Goal: Complete application form

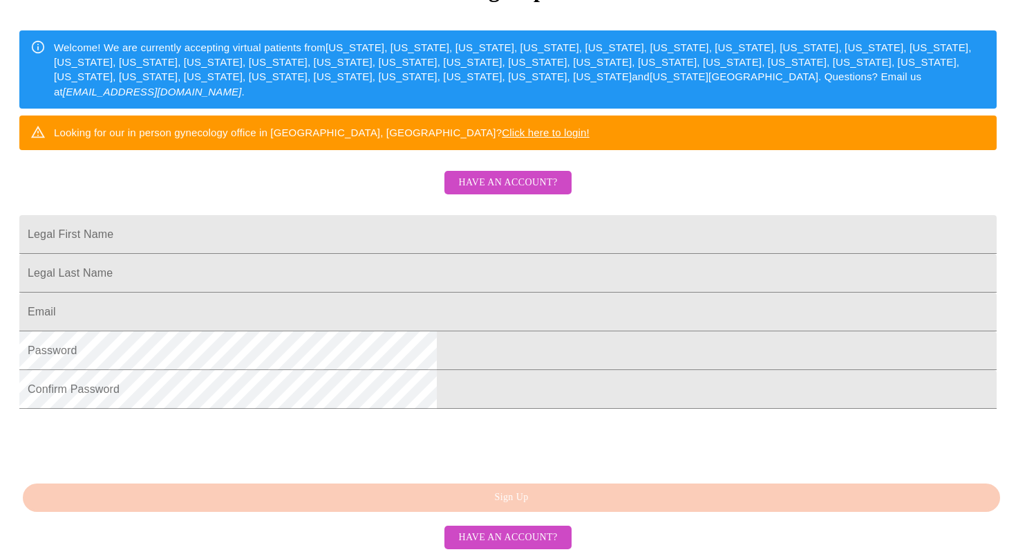
scroll to position [211, 0]
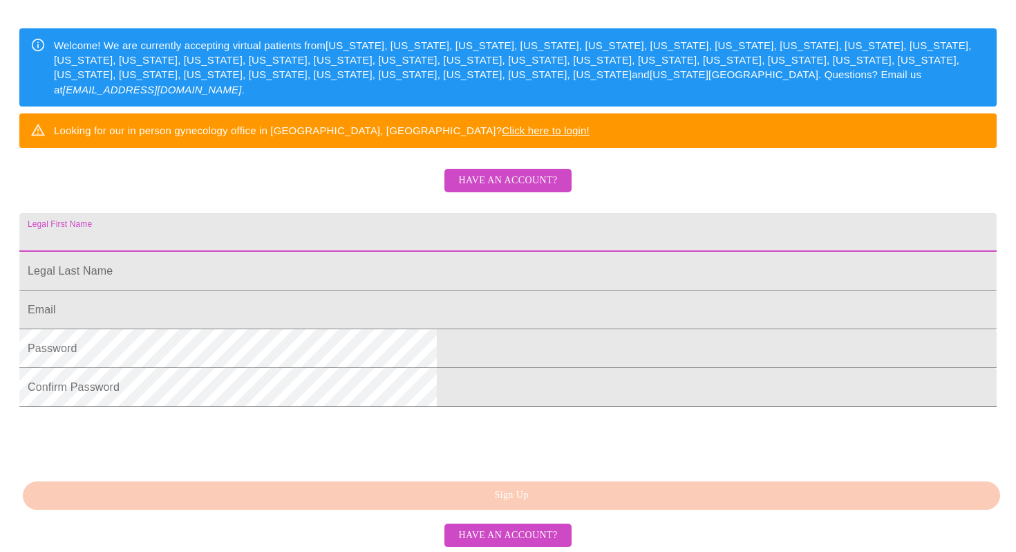
click at [611, 252] on input "Legal First Name" at bounding box center [508, 232] width 978 height 39
type input "[PERSON_NAME]"
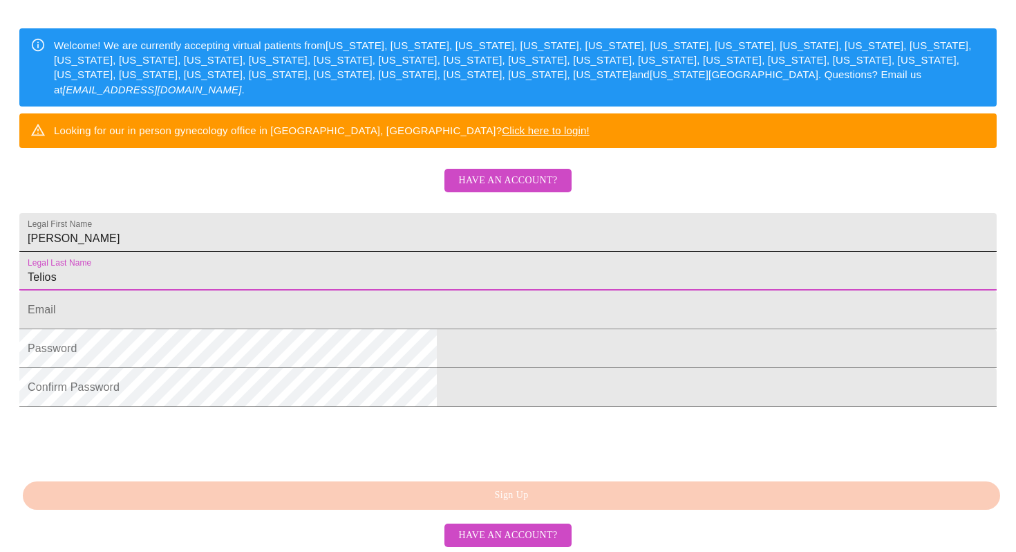
type input "Telios"
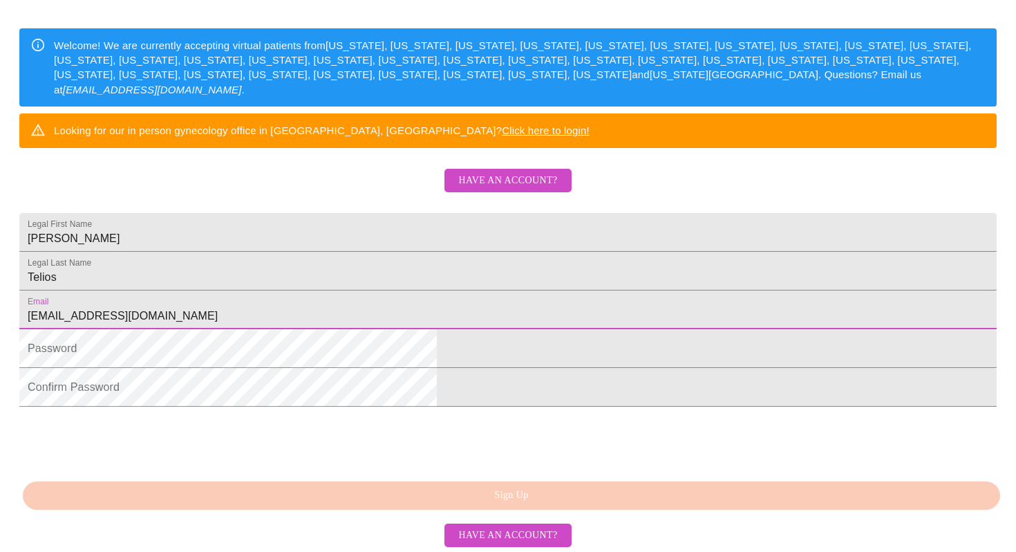
type input "[EMAIL_ADDRESS][DOMAIN_NAME]"
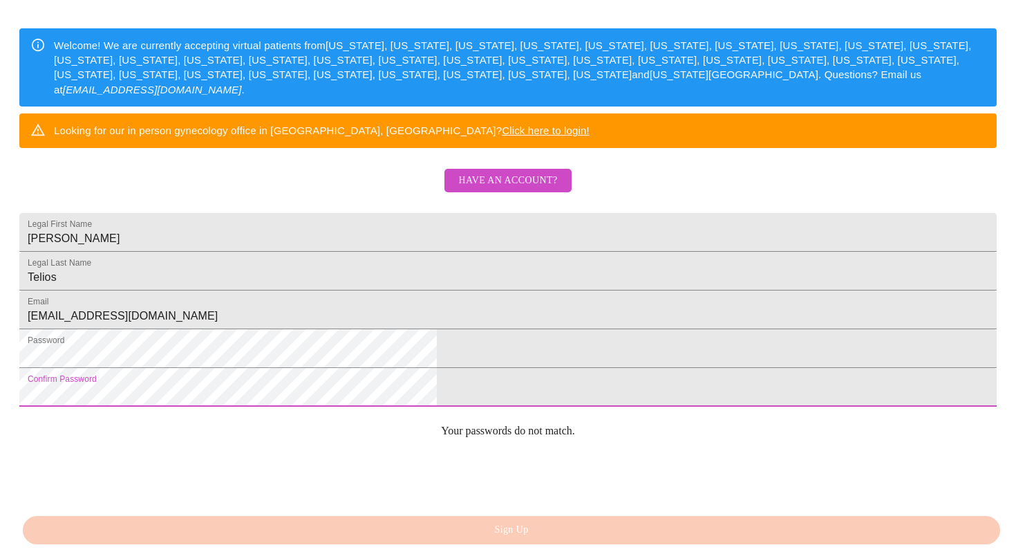
click at [783, 414] on html "MyMenopauseRx Sign Up Welcome! We are currently accepting virtual patients from…" at bounding box center [508, 125] width 1016 height 673
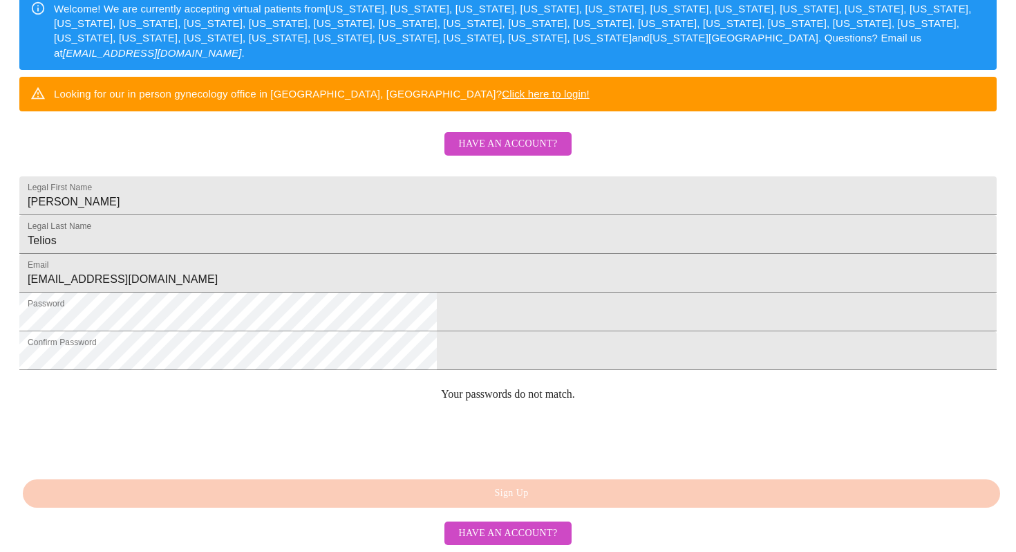
scroll to position [349, 0]
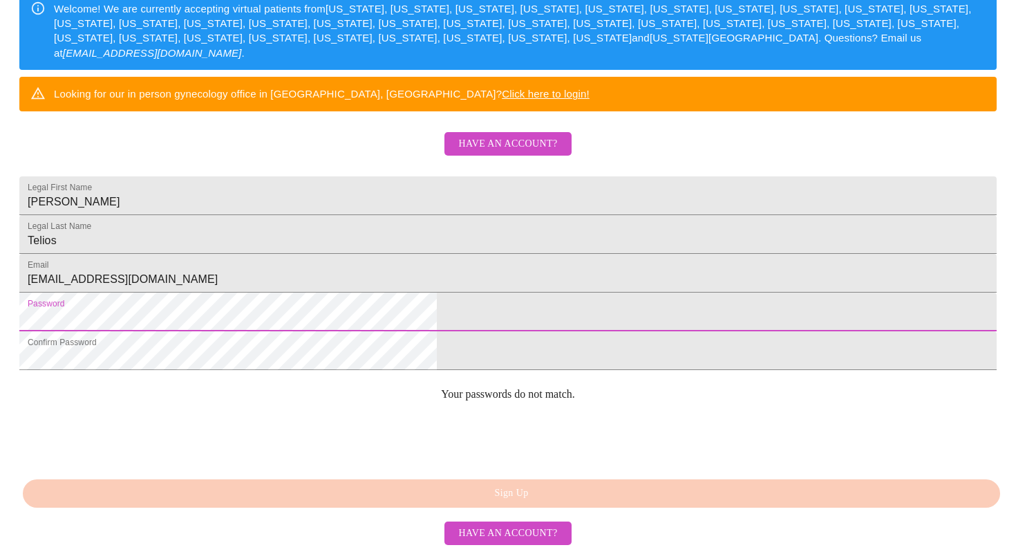
click at [285, 299] on html "MyMenopauseRx Sign Up Welcome! We are currently accepting virtual patients from…" at bounding box center [508, 88] width 1016 height 673
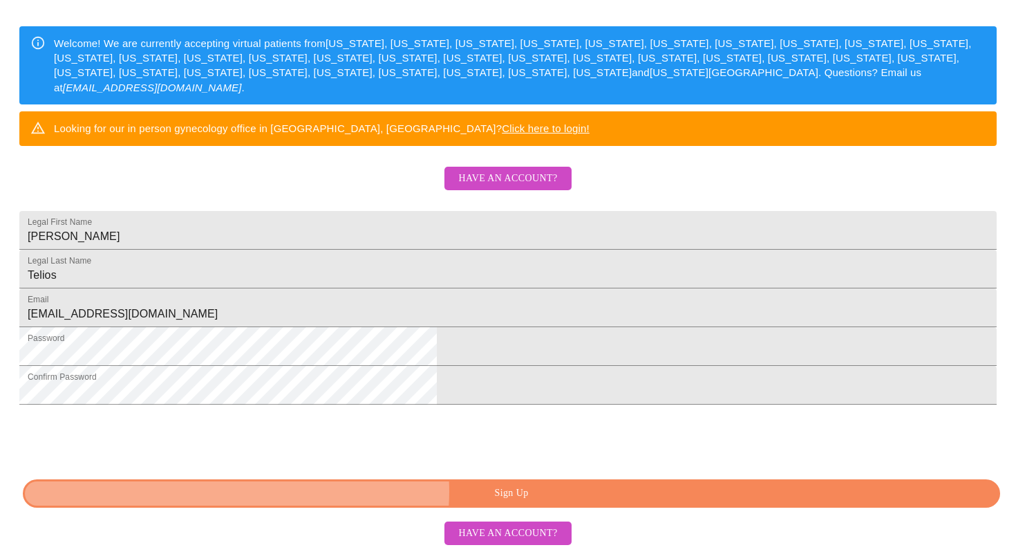
click at [516, 492] on span "Sign Up" at bounding box center [512, 493] width 946 height 17
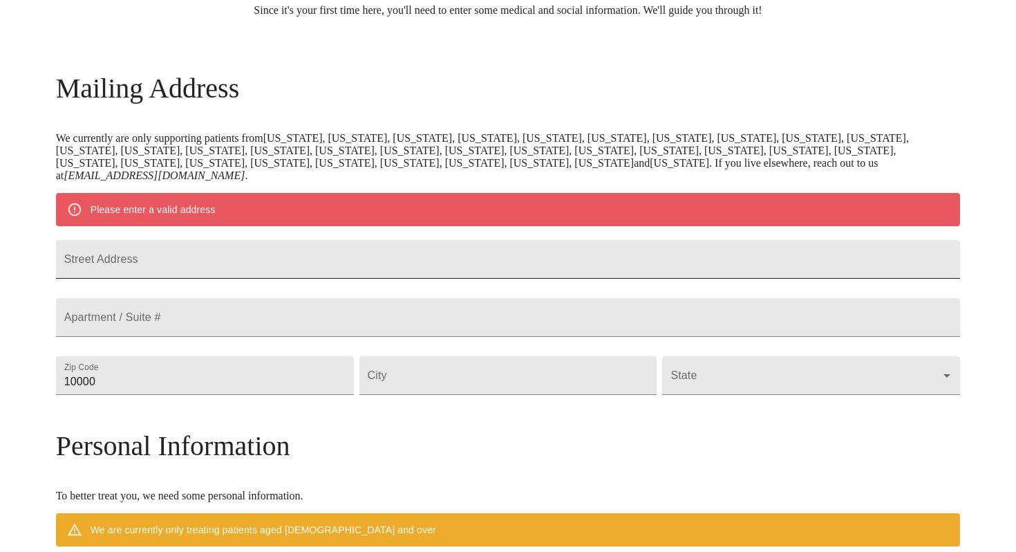
scroll to position [201, 0]
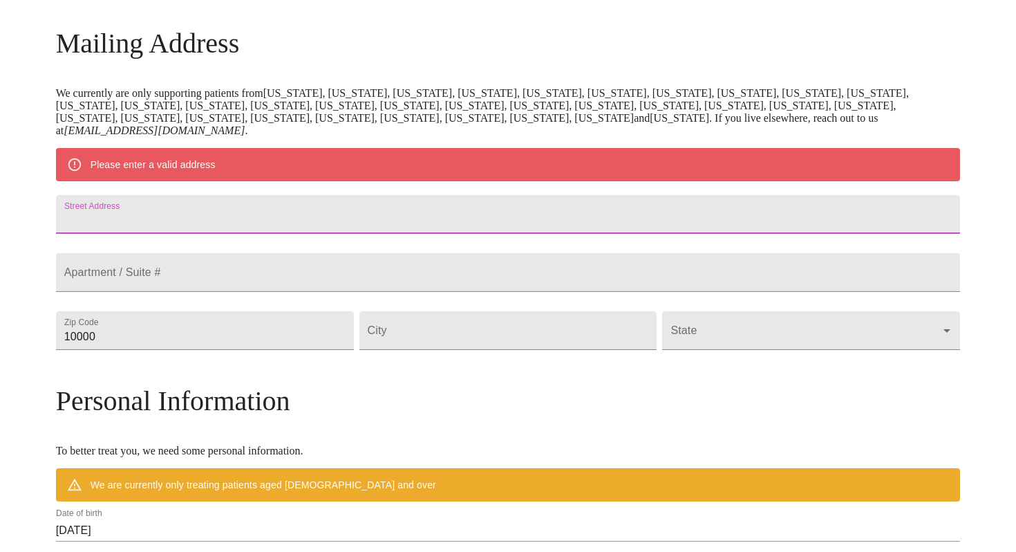
click at [436, 220] on input "Street Address" at bounding box center [508, 214] width 905 height 39
click at [326, 234] on input "Street Address" at bounding box center [508, 214] width 905 height 39
click at [297, 234] on input "Street Address" at bounding box center [508, 214] width 905 height 39
type input "9785 Secret Forest Drive"
type input "60527"
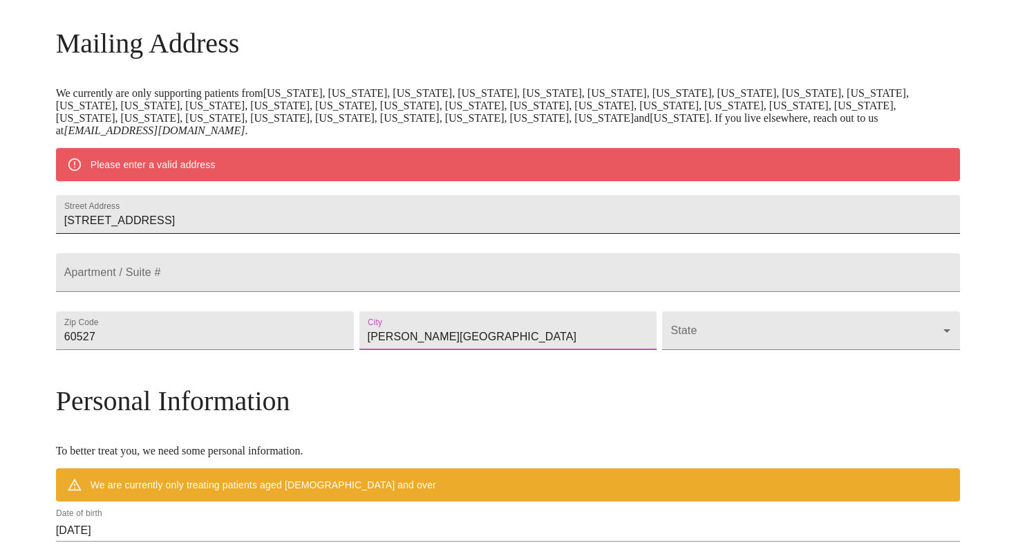
type input "Burr Ridge"
click at [842, 362] on body "MyMenopauseRx Welcome to MyMenopauseRx Since it's your first time here, you'll …" at bounding box center [508, 349] width 1005 height 1090
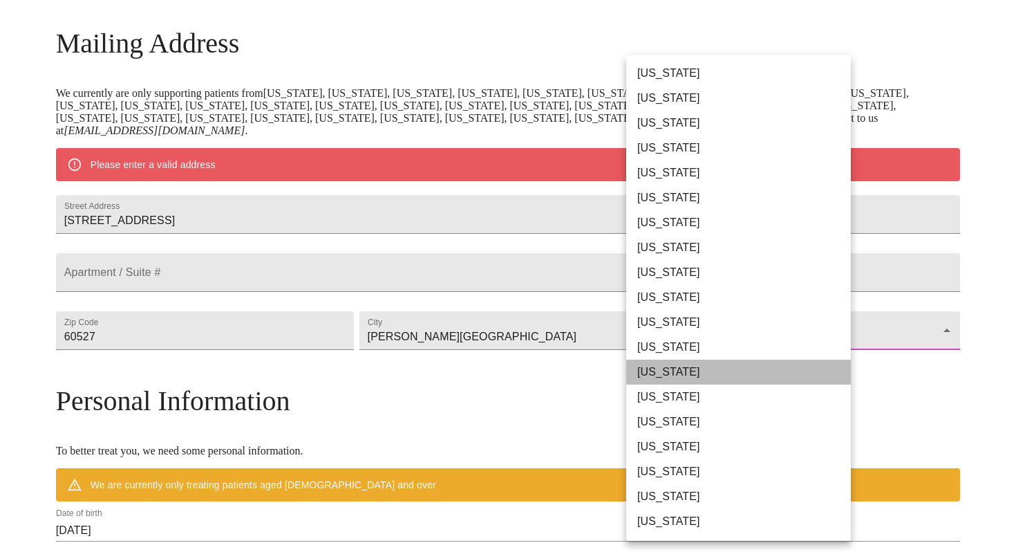
click at [747, 373] on li "Illinois" at bounding box center [738, 372] width 225 height 25
type input "Illinois"
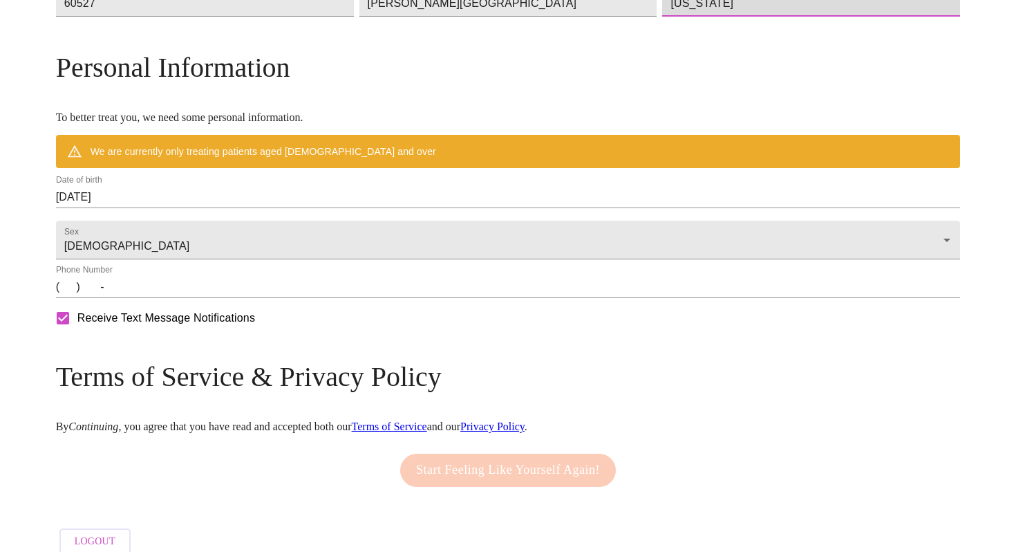
scroll to position [513, 0]
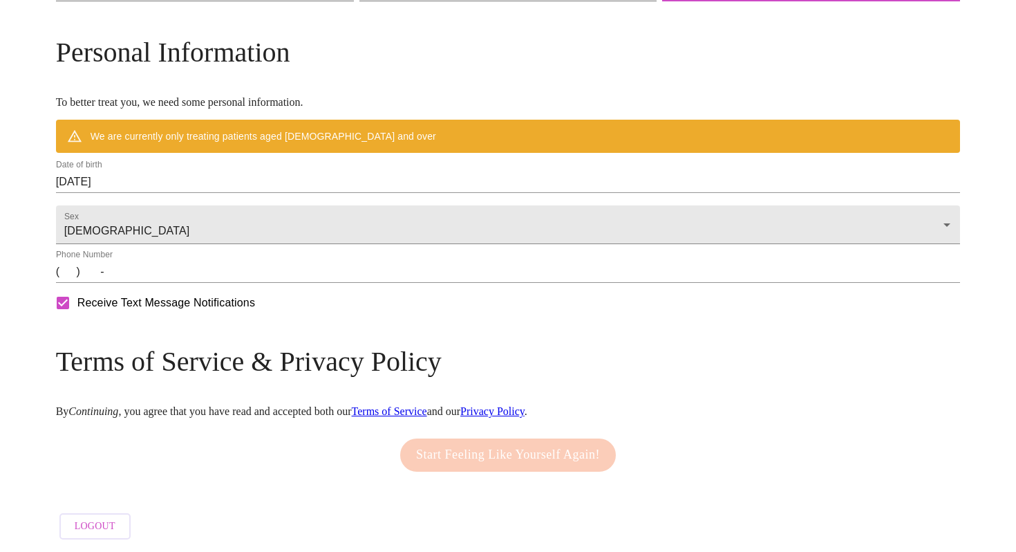
click at [243, 193] on input "09/19/2025" at bounding box center [508, 182] width 905 height 22
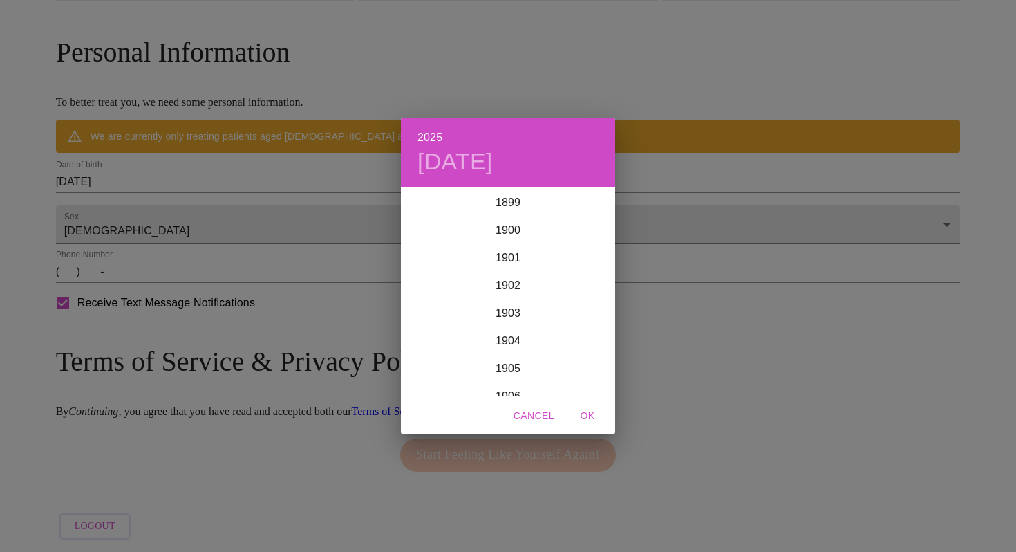
scroll to position [3402, 0]
click at [187, 212] on div "2025 Fri, Sep 19 1899 1900 1901 1902 1903 1904 1905 1906 1907 1908 1909 1910 19…" at bounding box center [508, 276] width 1016 height 552
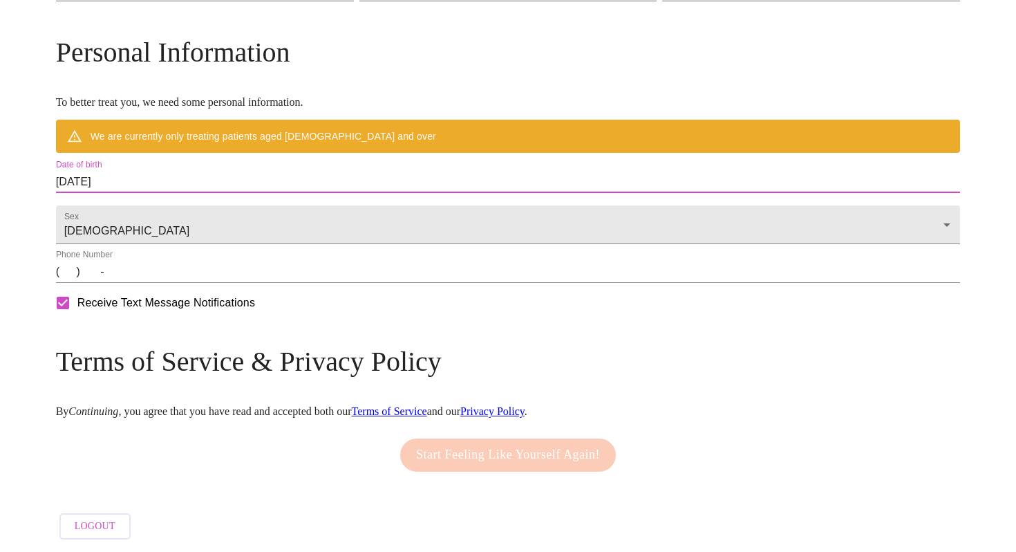
drag, startPoint x: 223, startPoint y: 209, endPoint x: 143, endPoint y: 206, distance: 79.6
click at [143, 206] on div "MyMenopauseRx Welcome to MyMenopauseRx Since it's your first time here, you'll …" at bounding box center [508, 21] width 905 height 1050
click at [203, 193] on input "09/19/2025" at bounding box center [508, 182] width 905 height 22
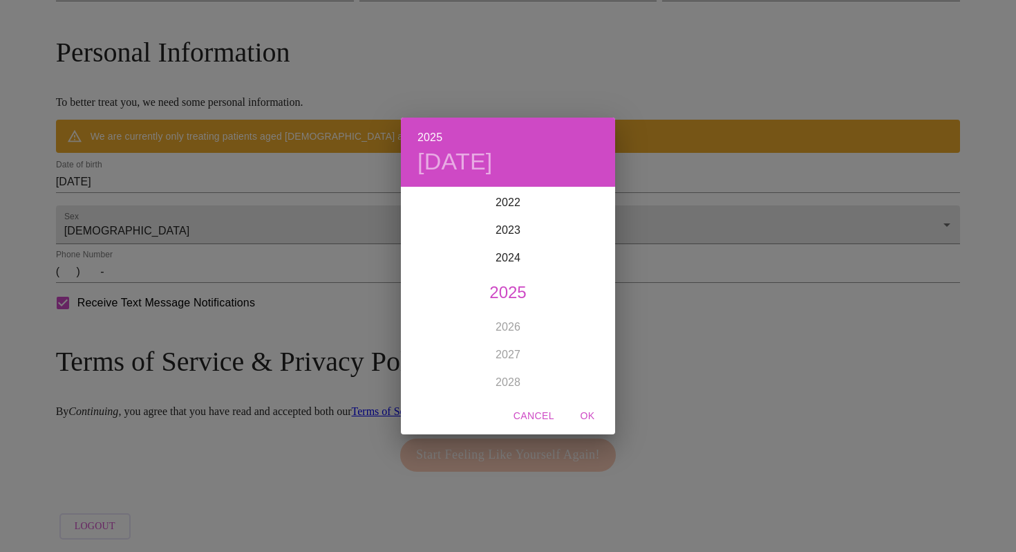
click at [535, 416] on span "Cancel" at bounding box center [534, 415] width 41 height 17
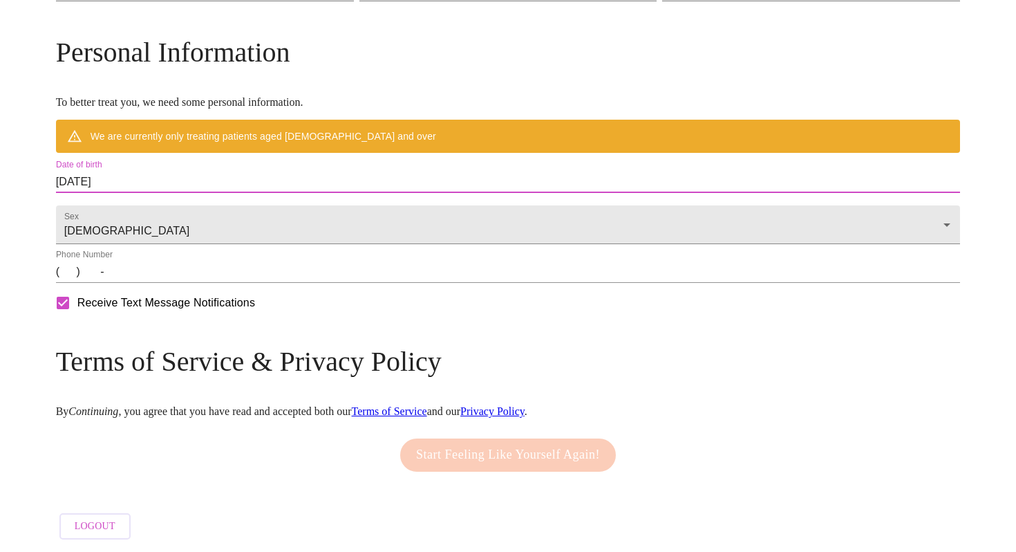
click at [237, 193] on input "09/19/2025" at bounding box center [508, 182] width 905 height 22
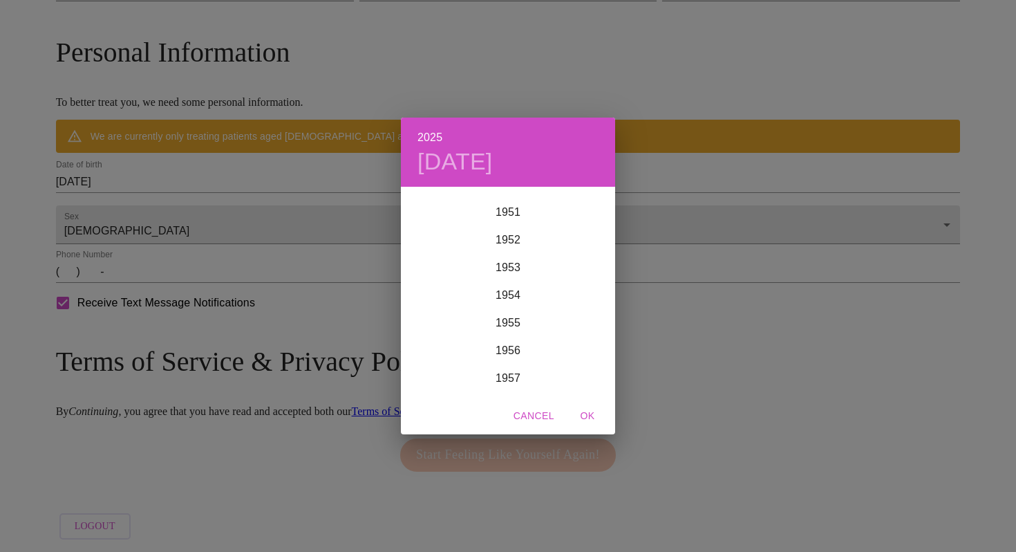
scroll to position [1467, 0]
click at [506, 335] on div "1957" at bounding box center [508, 340] width 214 height 28
click at [445, 367] on div "Oct" at bounding box center [436, 370] width 71 height 52
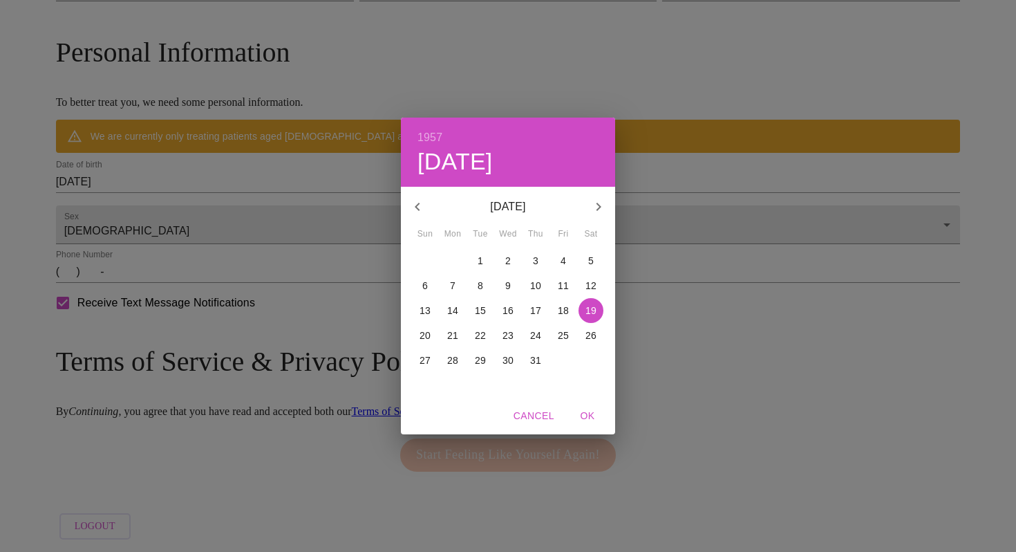
click at [541, 283] on p "10" at bounding box center [535, 286] width 11 height 14
click at [585, 416] on span "OK" at bounding box center [587, 415] width 33 height 17
type input "10/10/1957"
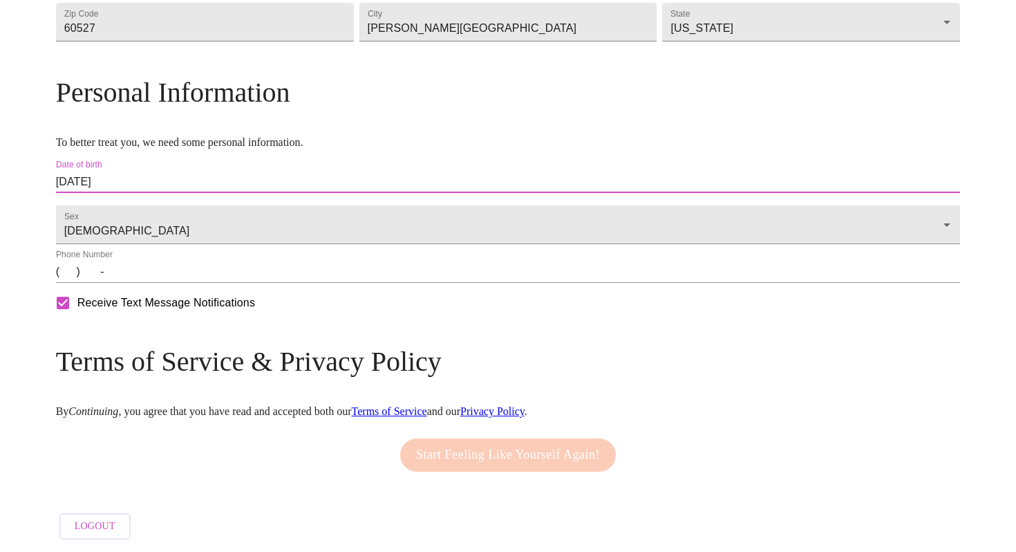
scroll to position [511, 0]
click at [180, 272] on input "(   )    -" at bounding box center [508, 272] width 905 height 22
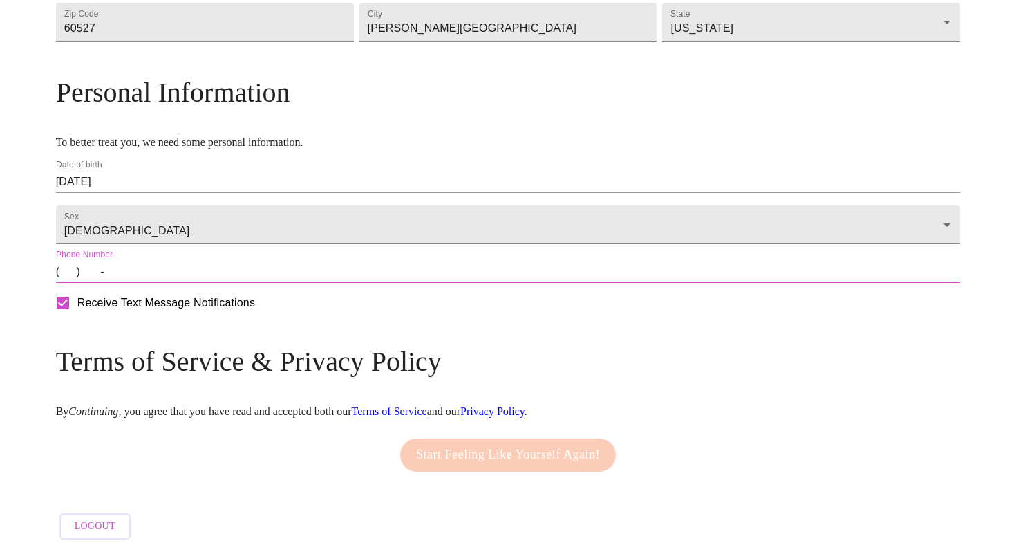
type input "(312) 933-6774"
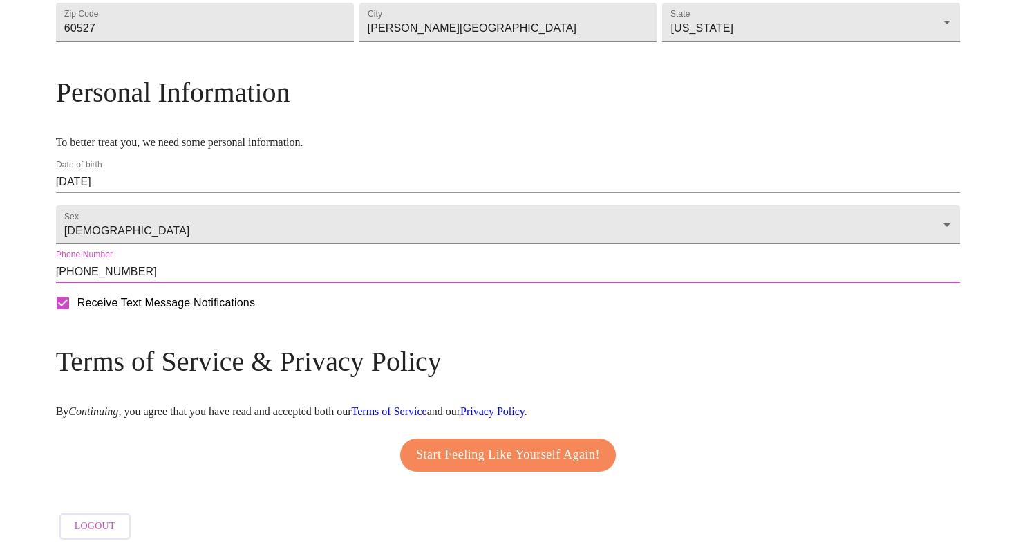
click at [496, 448] on span "Start Feeling Like Yourself Again!" at bounding box center [508, 455] width 184 height 22
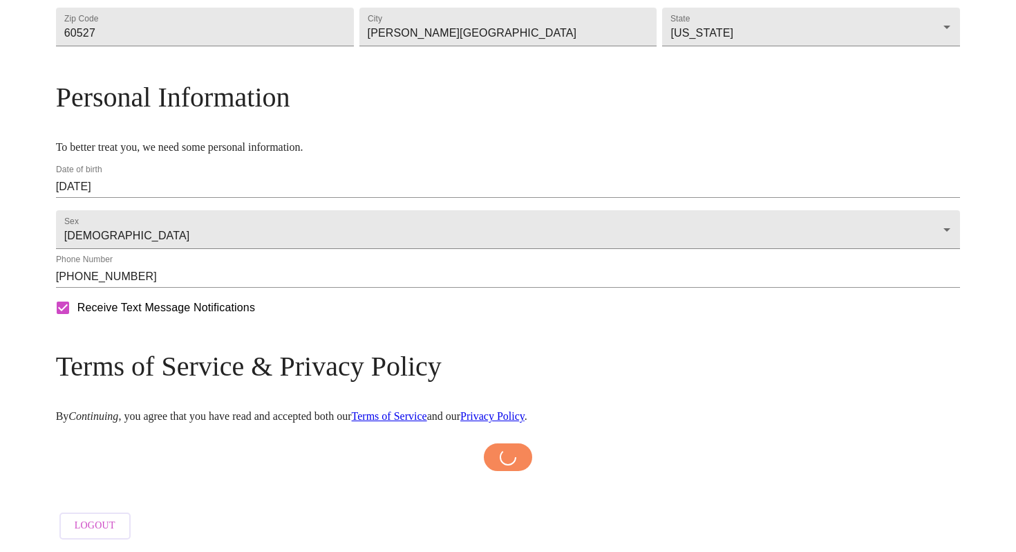
scroll to position [505, 0]
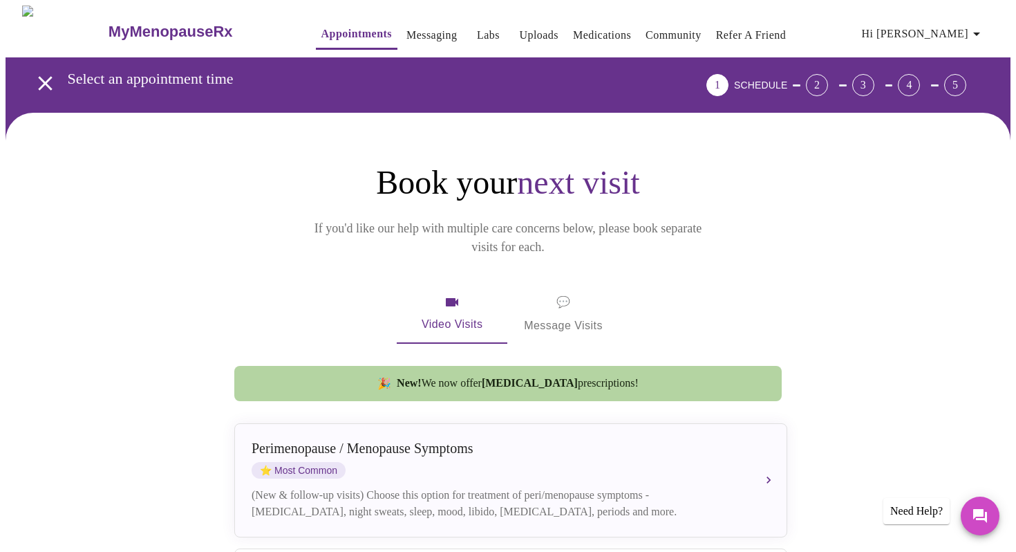
click at [980, 26] on icon "button" at bounding box center [977, 34] width 17 height 17
click at [947, 174] on div at bounding box center [508, 276] width 1016 height 552
click at [44, 75] on icon "open drawer" at bounding box center [45, 83] width 24 height 24
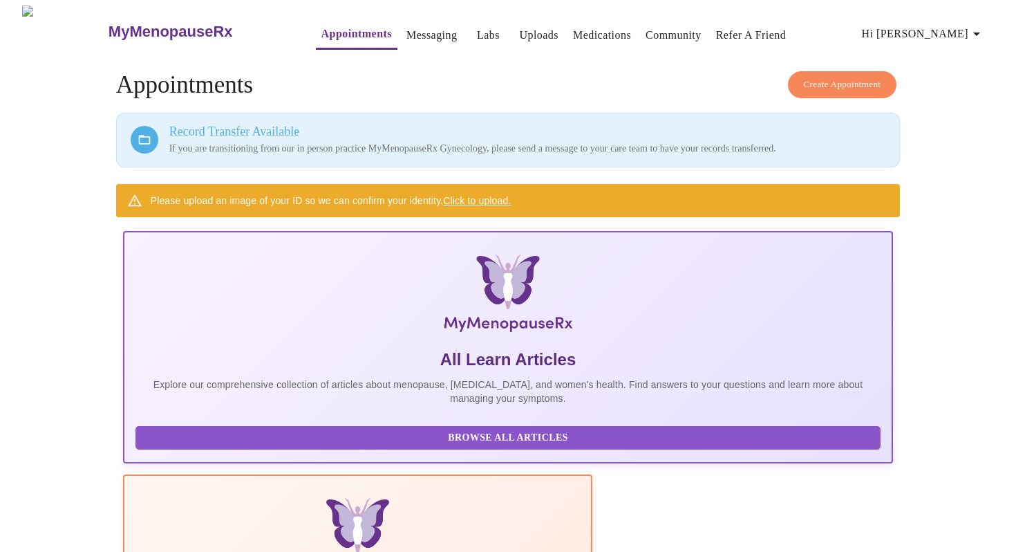
click at [573, 31] on link "Medications" at bounding box center [602, 35] width 58 height 19
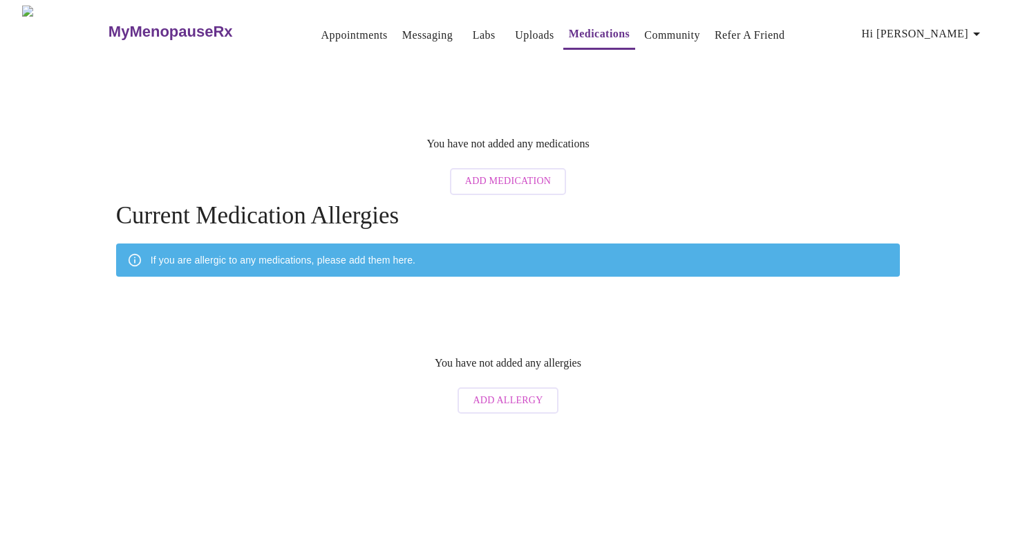
click at [644, 30] on link "Community" at bounding box center [672, 35] width 56 height 19
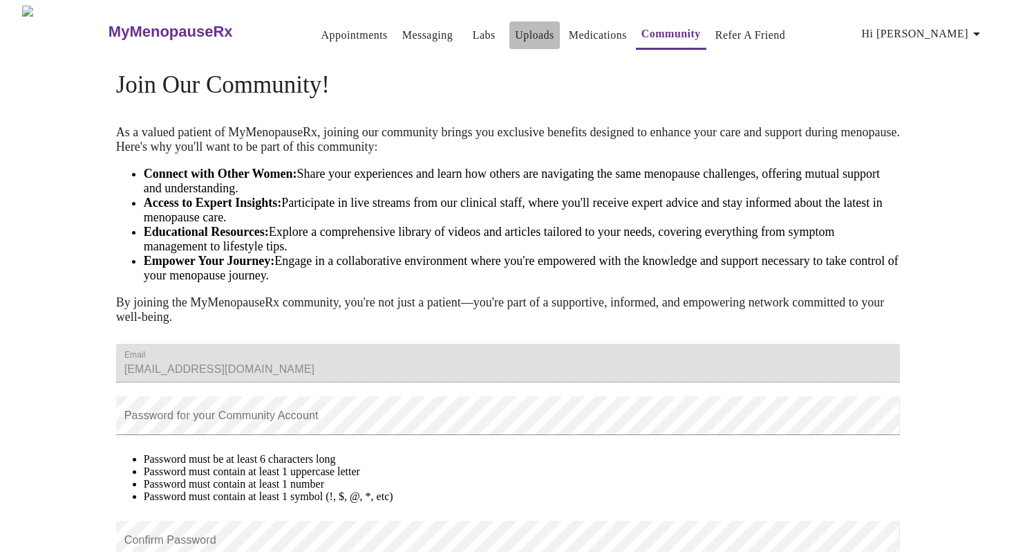
click at [515, 28] on link "Uploads" at bounding box center [534, 35] width 39 height 19
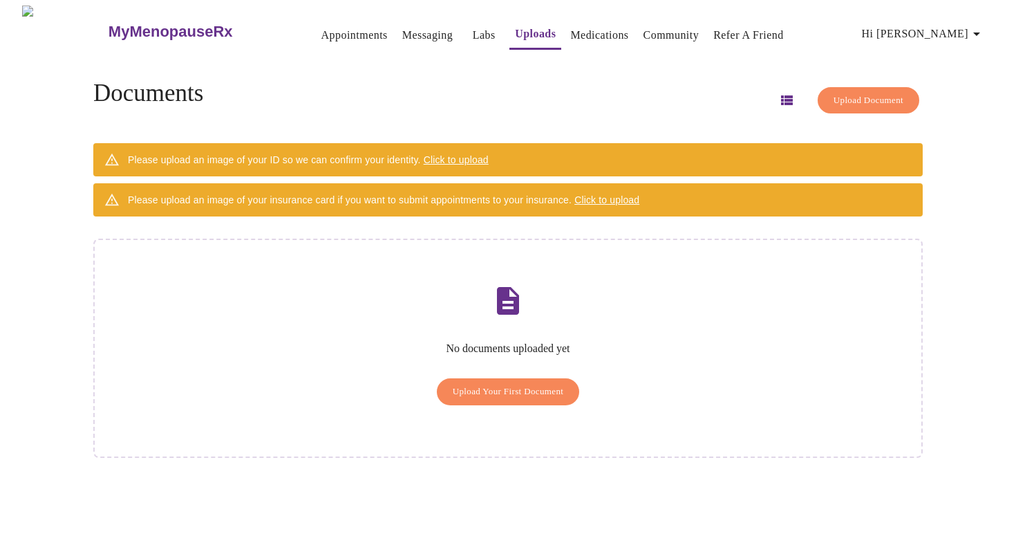
click at [512, 109] on div "Documents Upload Document" at bounding box center [508, 100] width 830 height 41
